Goal: Information Seeking & Learning: Learn about a topic

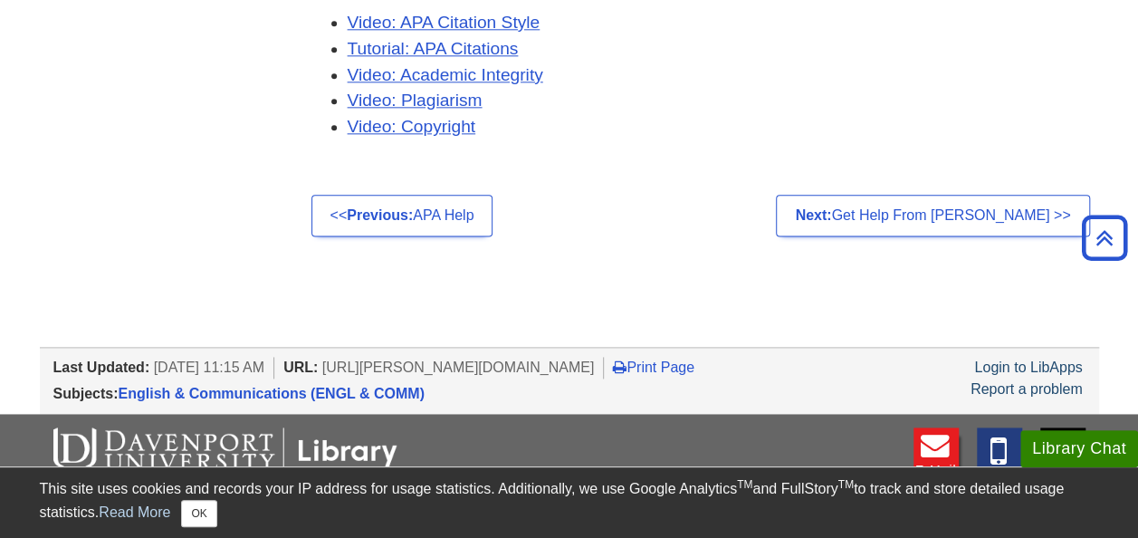
scroll to position [1051, 0]
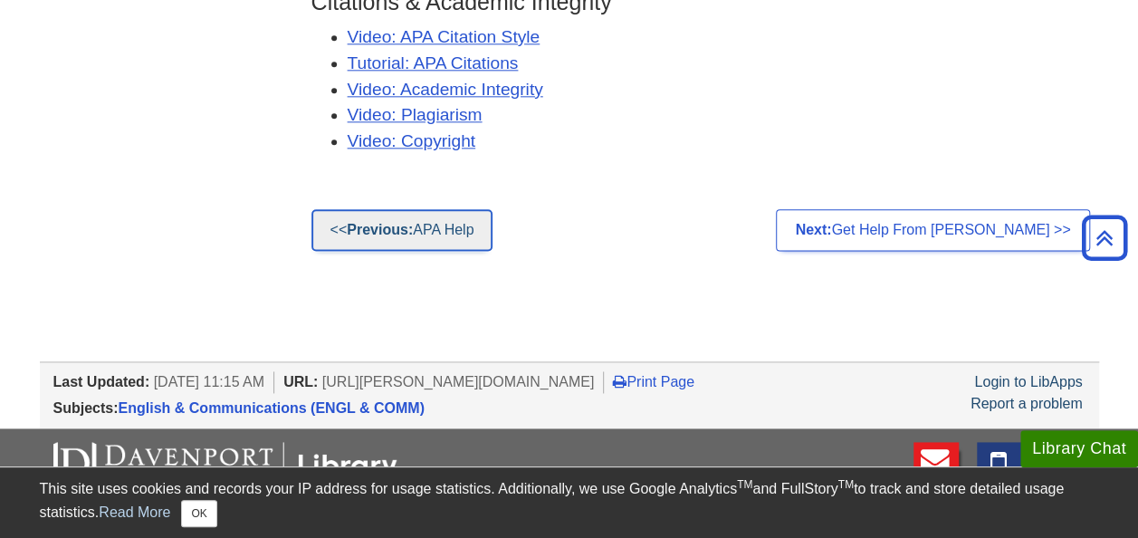
click at [380, 228] on strong "Previous:" at bounding box center [380, 229] width 66 height 15
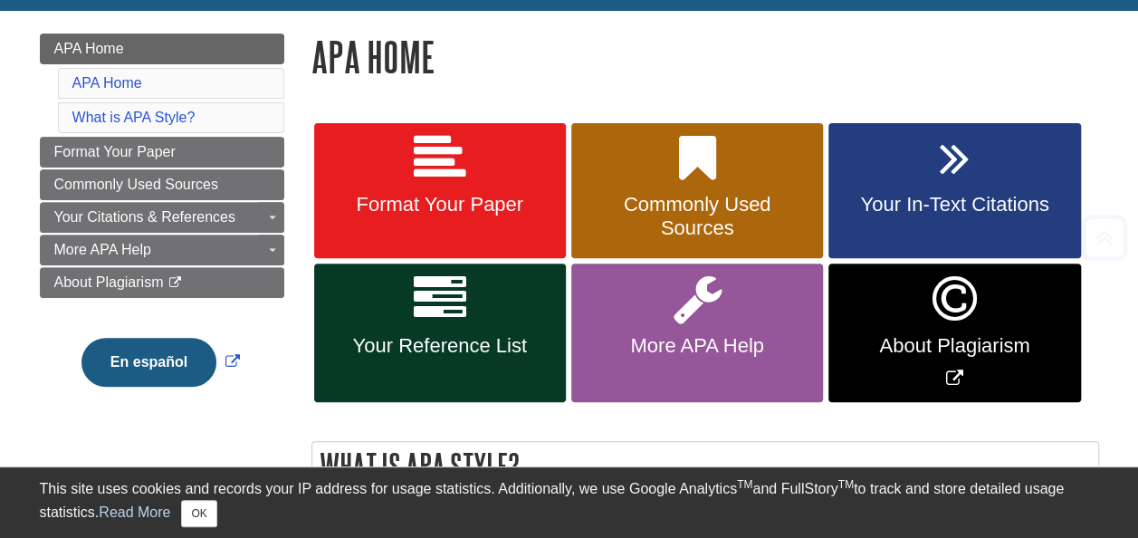
scroll to position [239, 0]
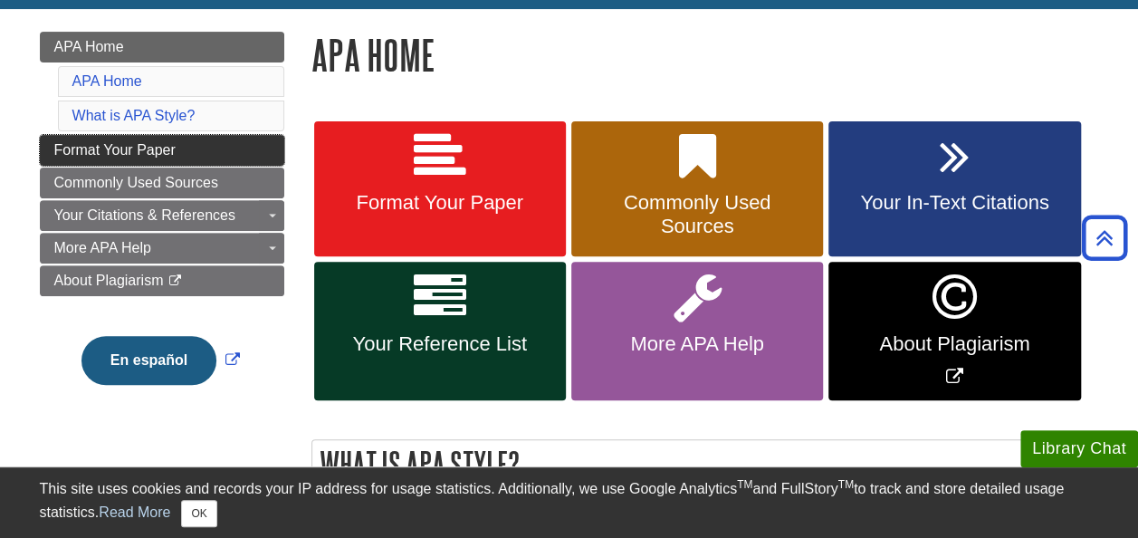
click at [139, 138] on link "Format Your Paper" at bounding box center [162, 150] width 244 height 31
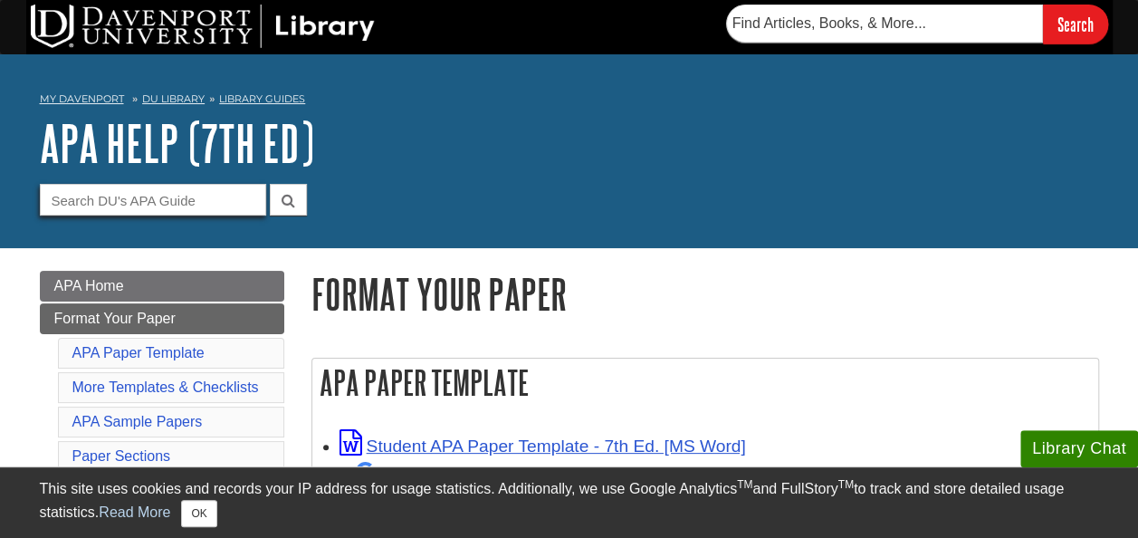
click at [192, 190] on input "Guide Search Terms" at bounding box center [153, 200] width 226 height 32
type input "audience analysis"
click at [270, 184] on button "submit" at bounding box center [288, 200] width 37 height 32
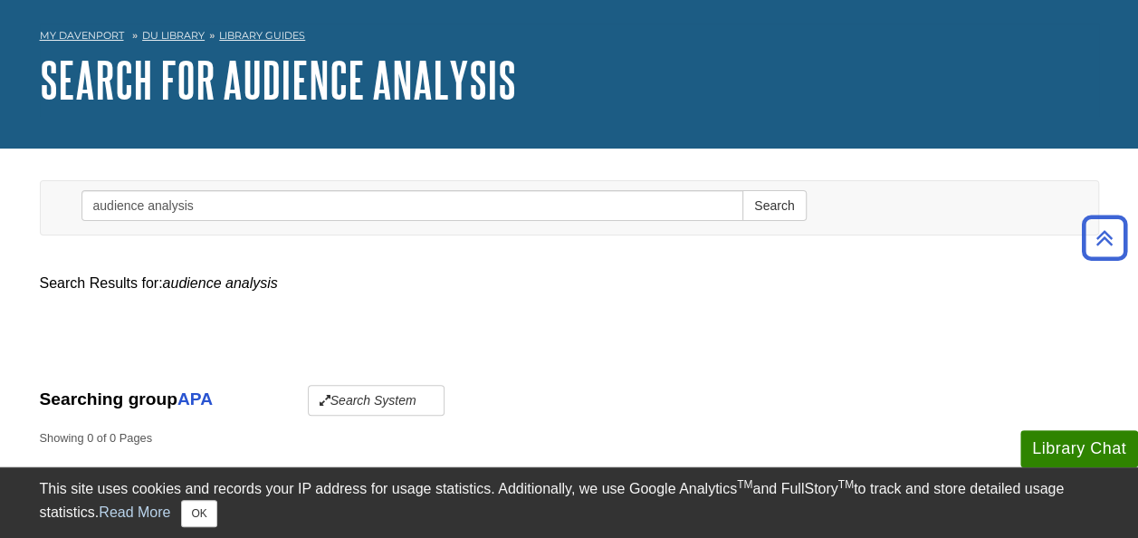
scroll to position [45, 0]
